Goal: Navigation & Orientation: Find specific page/section

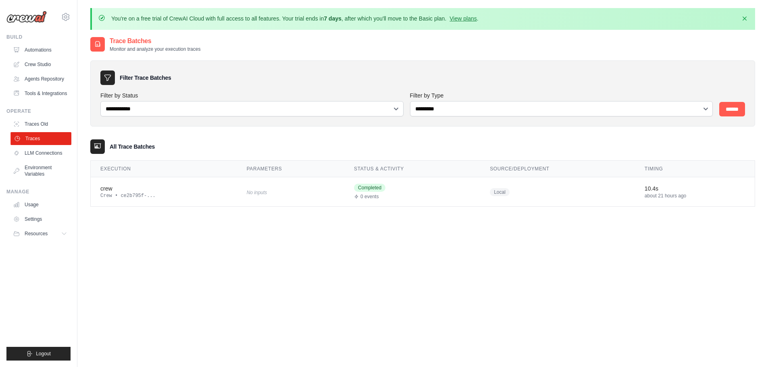
click at [43, 135] on link "Traces" at bounding box center [40, 138] width 61 height 13
click at [49, 122] on link "Traces Old" at bounding box center [40, 124] width 61 height 13
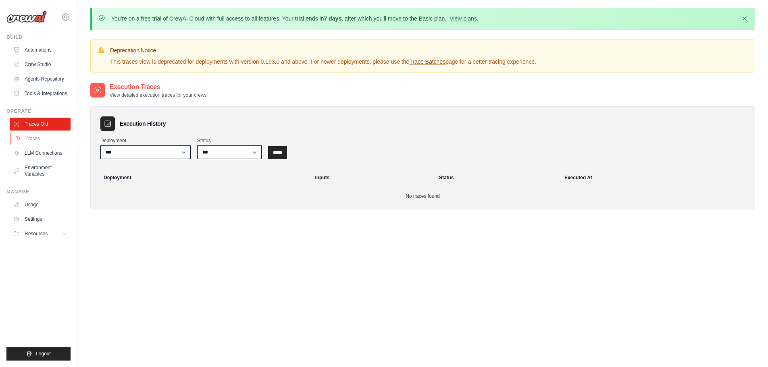
click at [44, 135] on link "Traces" at bounding box center [40, 138] width 61 height 13
